Goal: Navigation & Orientation: Find specific page/section

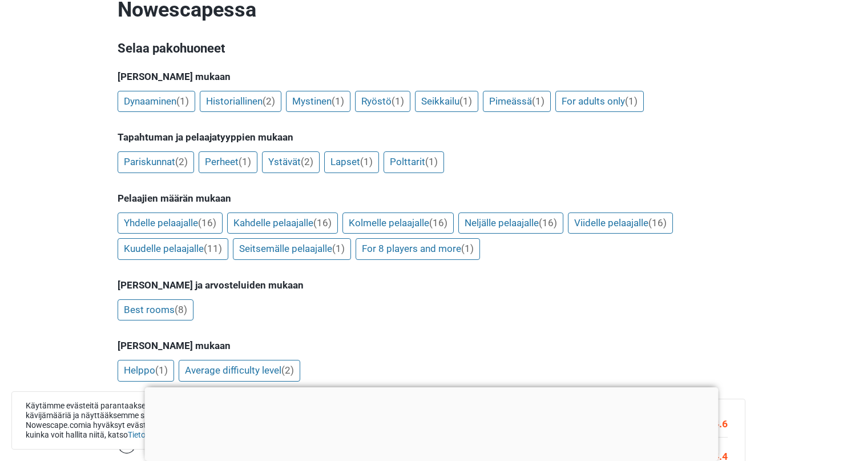
scroll to position [190, 0]
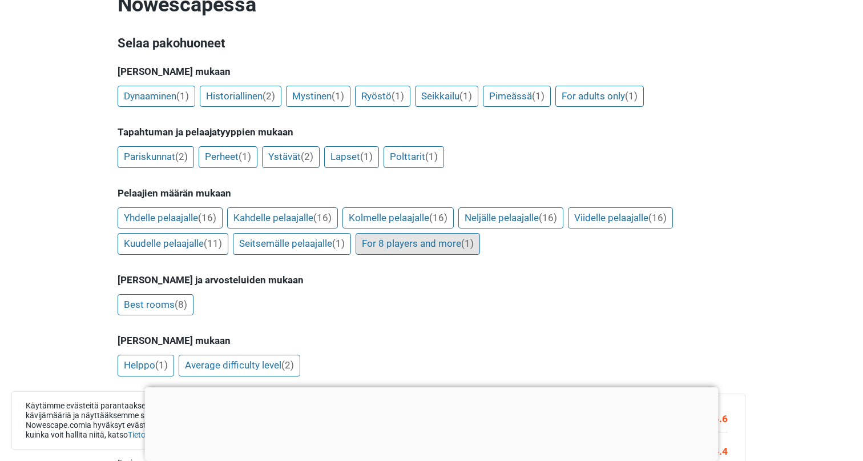
click at [413, 233] on link "For 8 players and more (1)" at bounding box center [418, 244] width 124 height 22
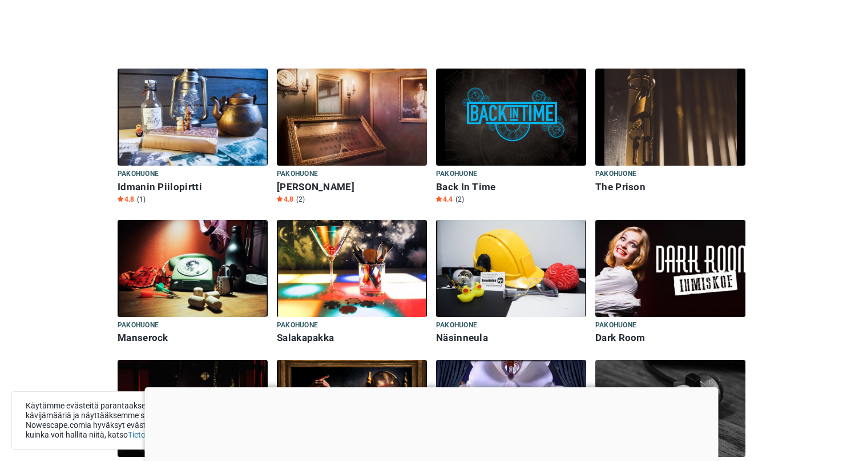
scroll to position [1128, 0]
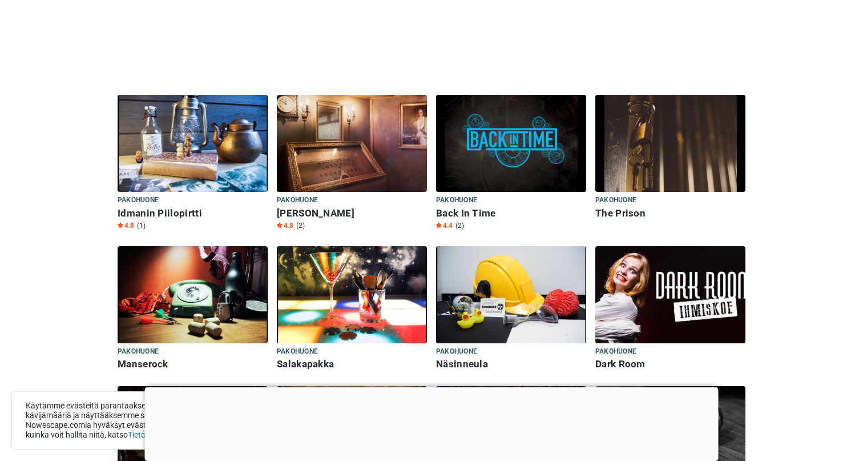
click at [494, 264] on img at bounding box center [511, 294] width 150 height 97
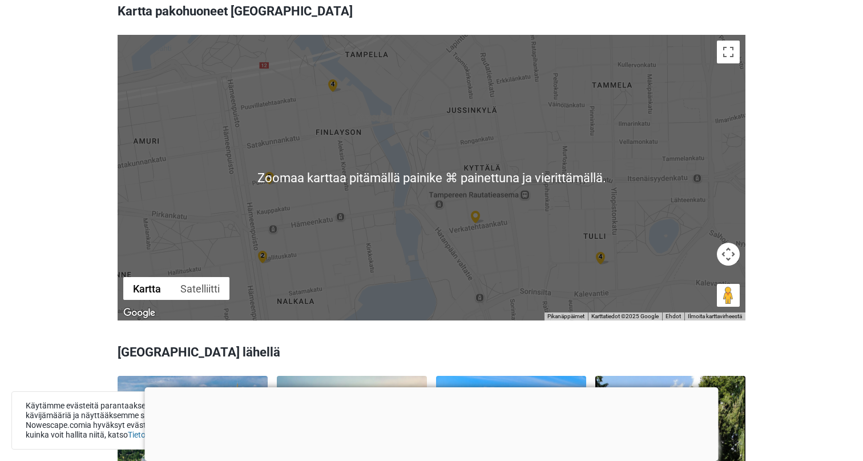
scroll to position [1817, 0]
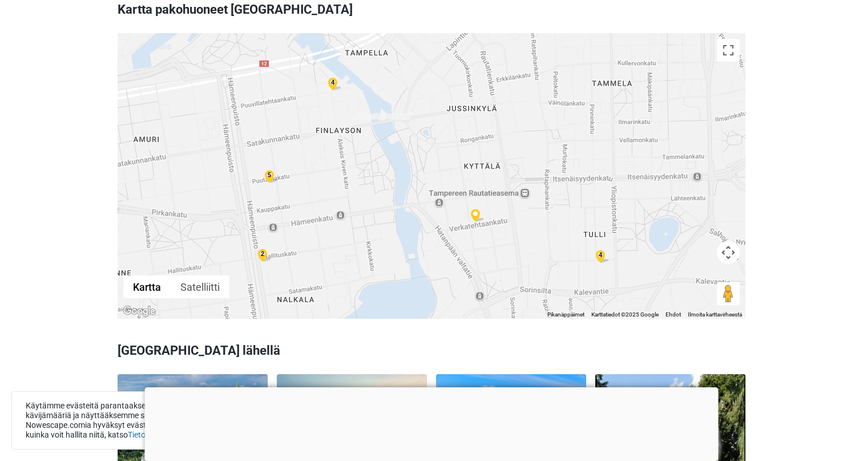
click at [476, 209] on img at bounding box center [478, 215] width 14 height 13
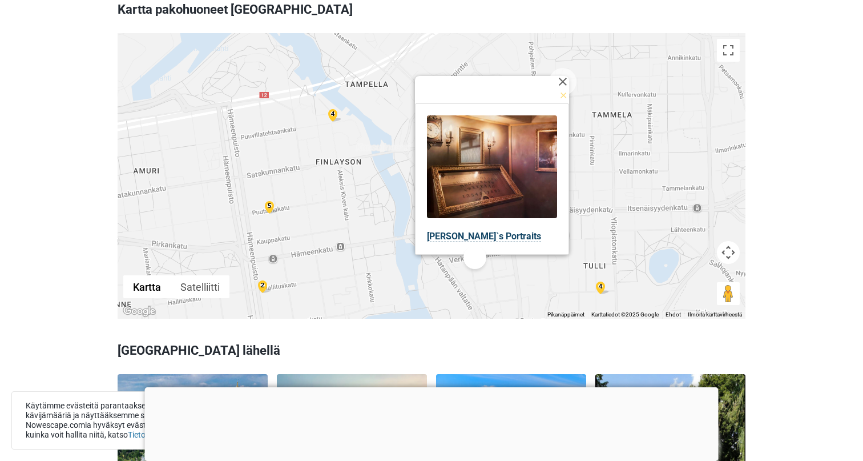
click at [466, 231] on link "[PERSON_NAME]`s Portraits" at bounding box center [484, 236] width 114 height 11
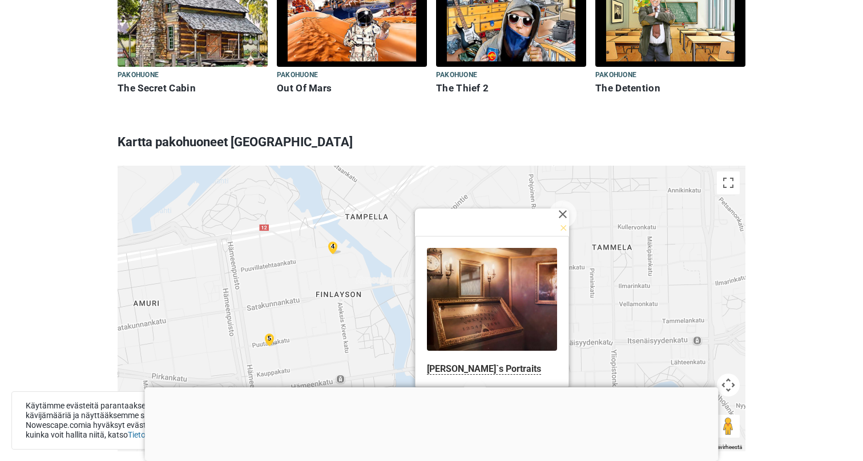
scroll to position [1415, 0]
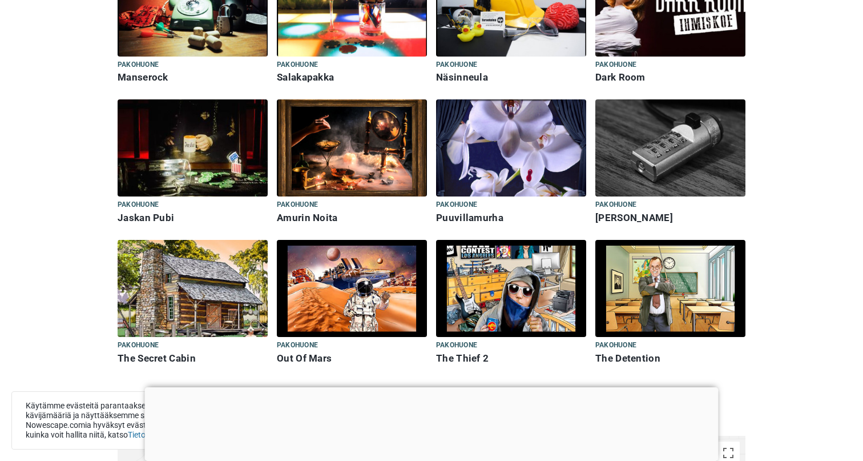
click at [389, 289] on img at bounding box center [352, 288] width 150 height 97
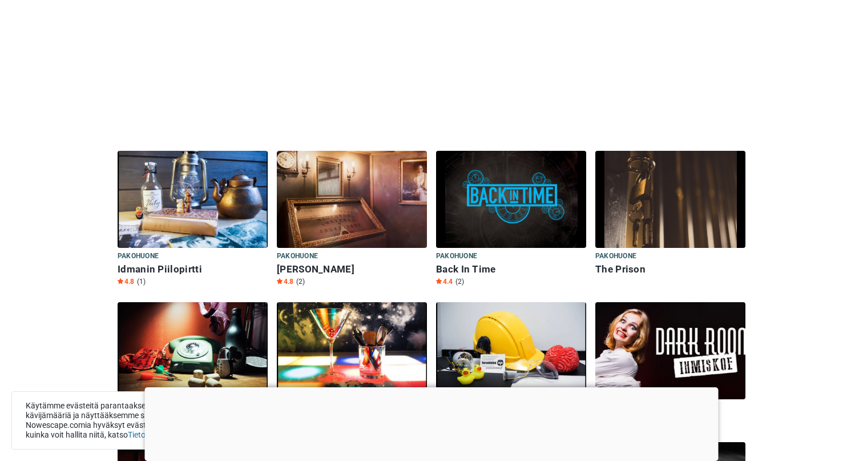
scroll to position [944, 0]
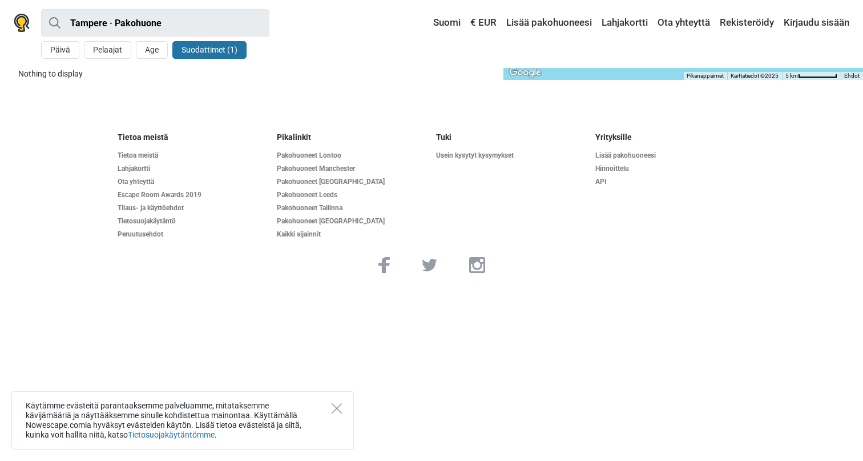
click at [342, 405] on div "Käytämme evästeitä parantaaksemme palveluamme, mitataksemme kävijämääriä ja näy…" at bounding box center [182, 420] width 342 height 58
click at [333, 410] on icon "Close" at bounding box center [337, 408] width 10 height 10
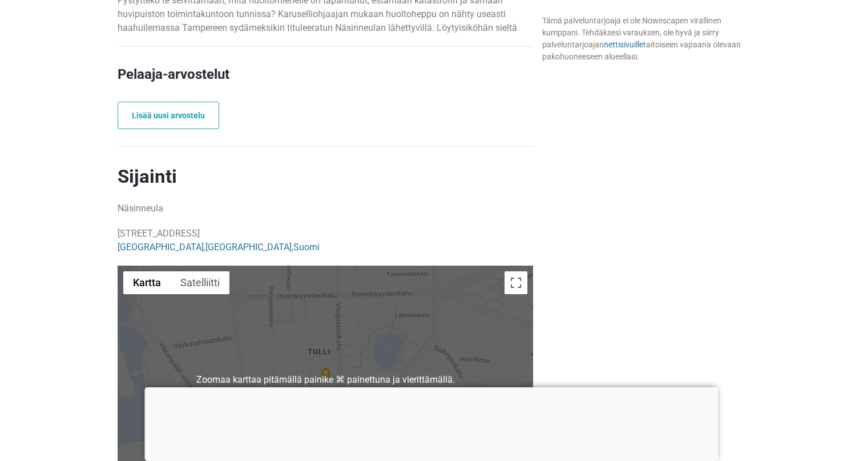
scroll to position [940, 0]
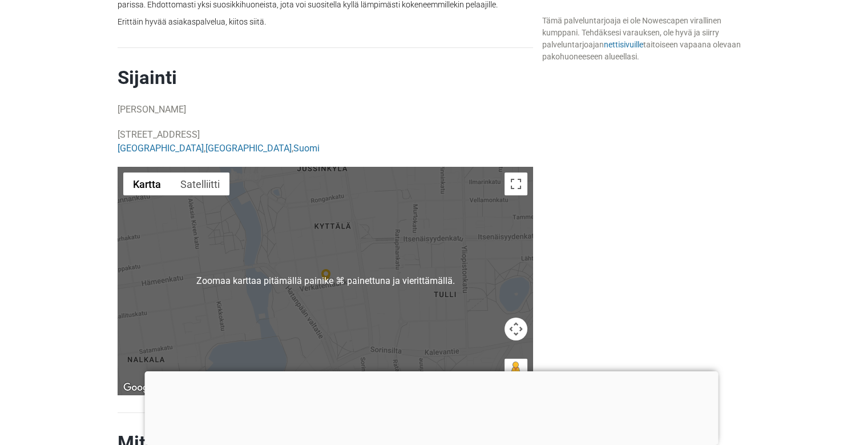
scroll to position [1162, 0]
